Goal: Navigation & Orientation: Find specific page/section

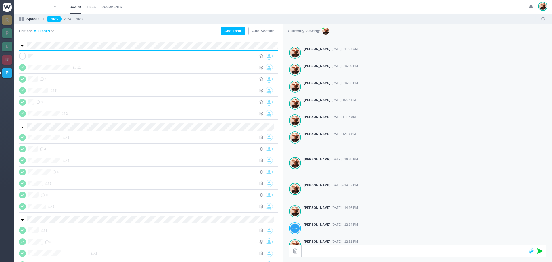
scroll to position [0, 0]
click at [111, 59] on div at bounding box center [159, 56] width 196 height 7
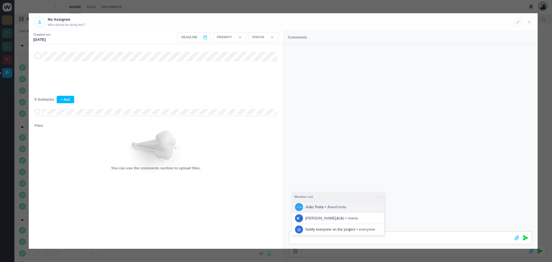
click at [325, 209] on icon "•" at bounding box center [325, 206] width 1 height 5
click at [340, 204] on li "J oão Tosta • J oaoCosta" at bounding box center [338, 207] width 92 height 11
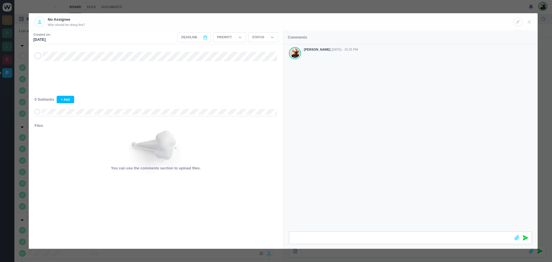
click at [527, 238] on icon at bounding box center [525, 237] width 5 height 5
click at [528, 21] on icon at bounding box center [529, 21] width 5 height 5
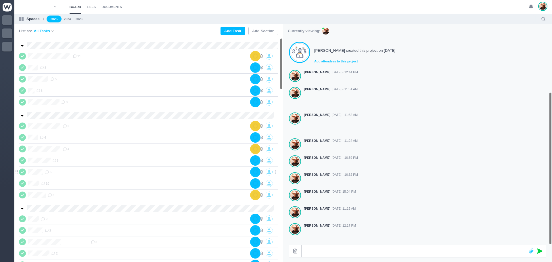
scroll to position [92, 0]
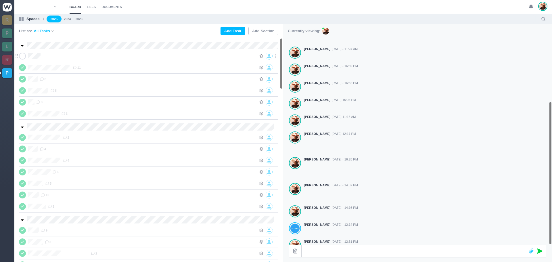
click at [90, 58] on div at bounding box center [159, 56] width 196 height 7
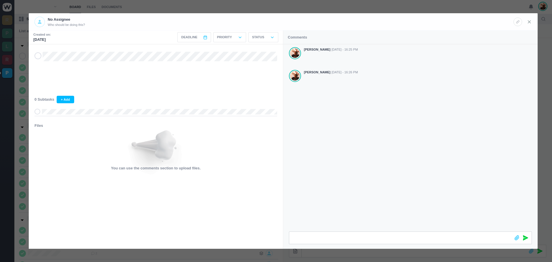
click at [529, 23] on icon at bounding box center [529, 21] width 5 height 5
